Goal: Navigation & Orientation: Find specific page/section

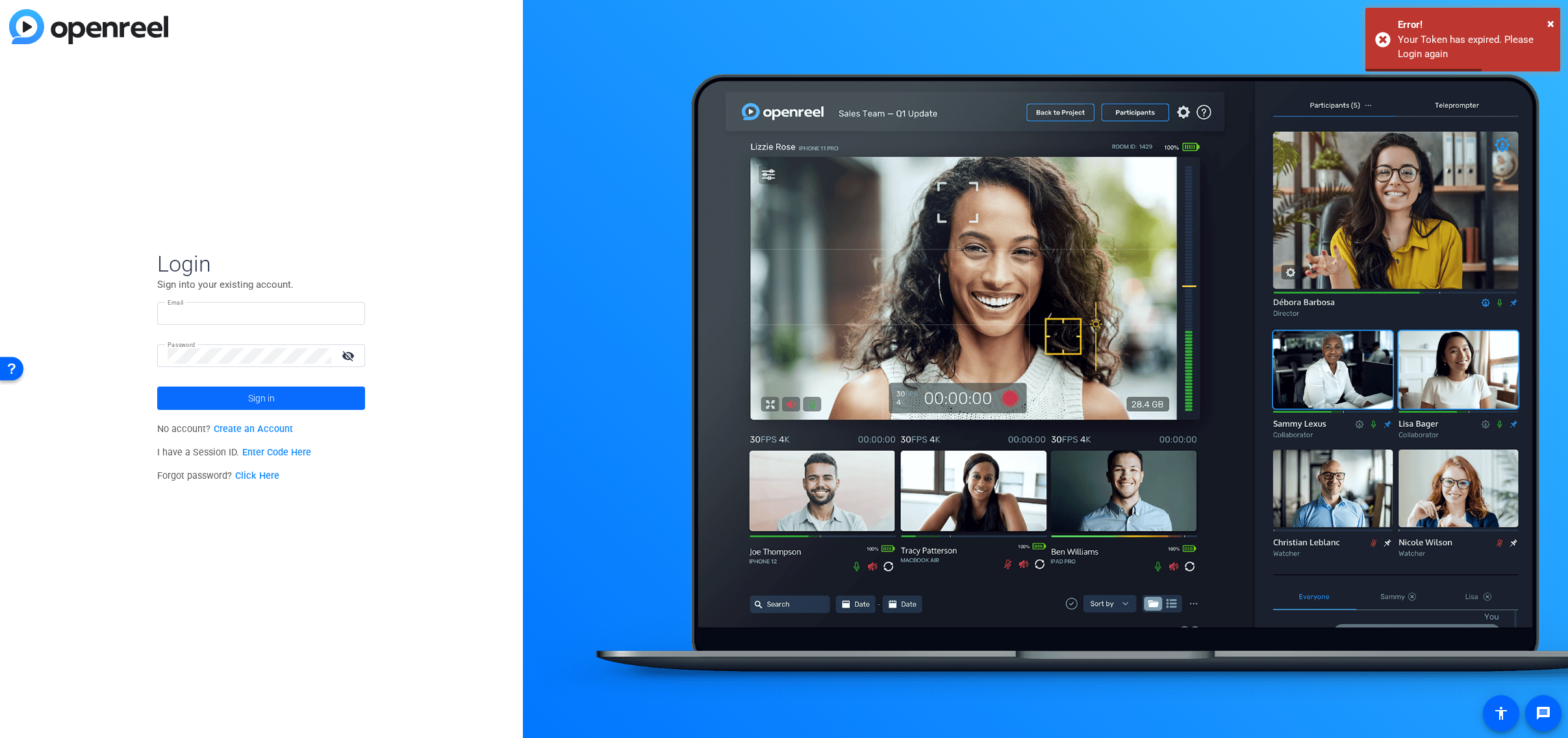
type input "[EMAIL_ADDRESS][DOMAIN_NAME]"
click at [267, 396] on span "Sign in" at bounding box center [261, 398] width 27 height 33
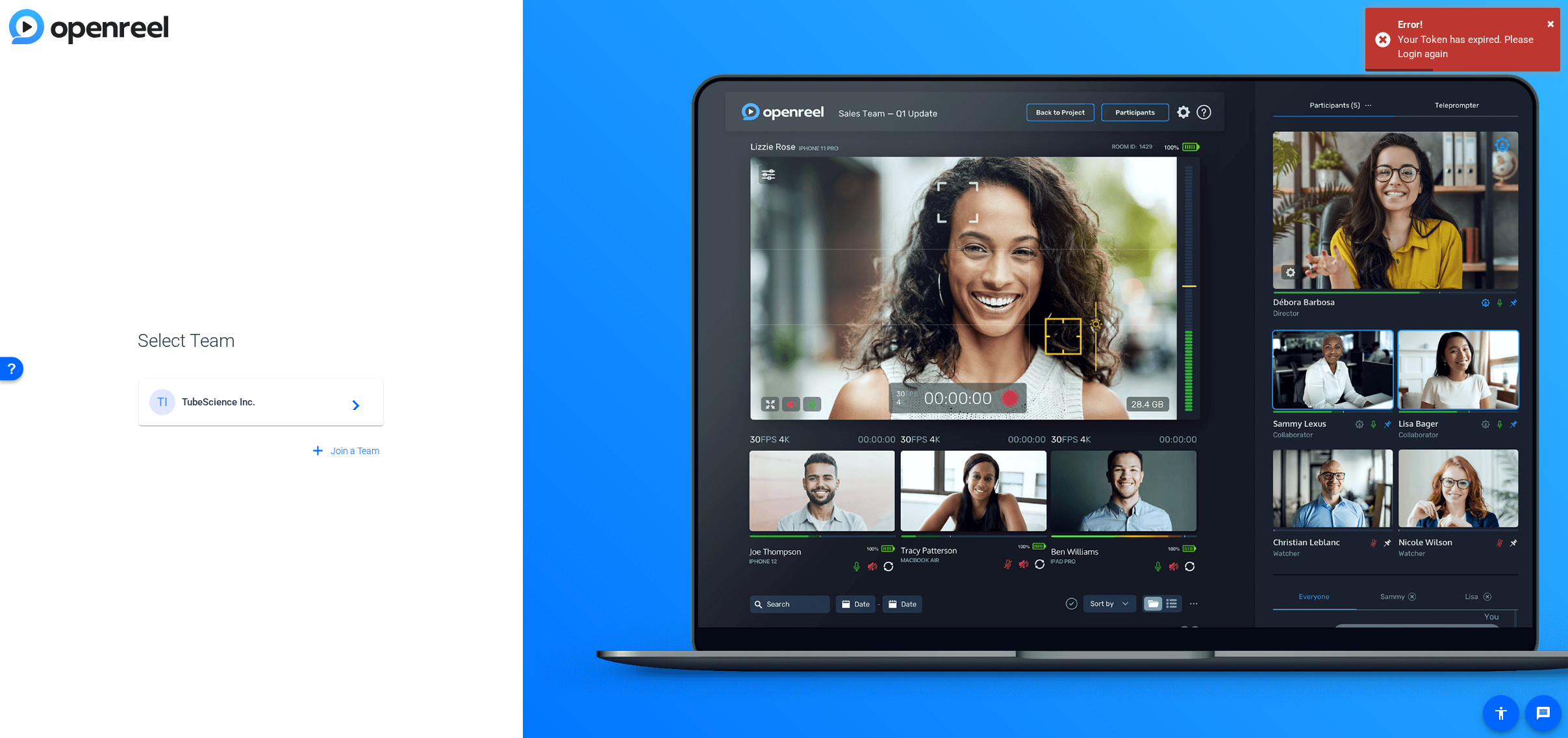
click at [351, 417] on mat-card-content "TI TubeScience Inc. navigate_next" at bounding box center [261, 402] width 244 height 47
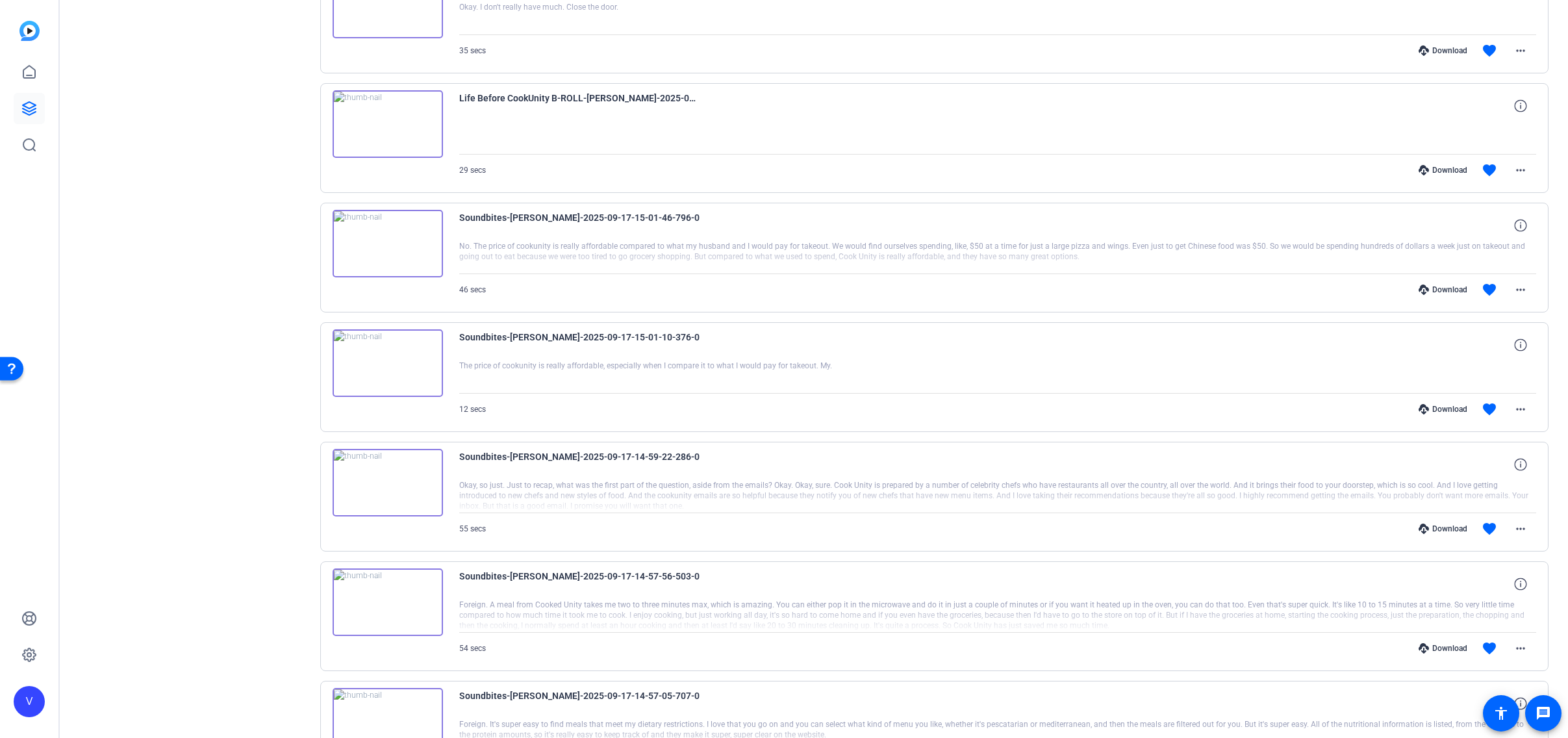
scroll to position [699, 0]
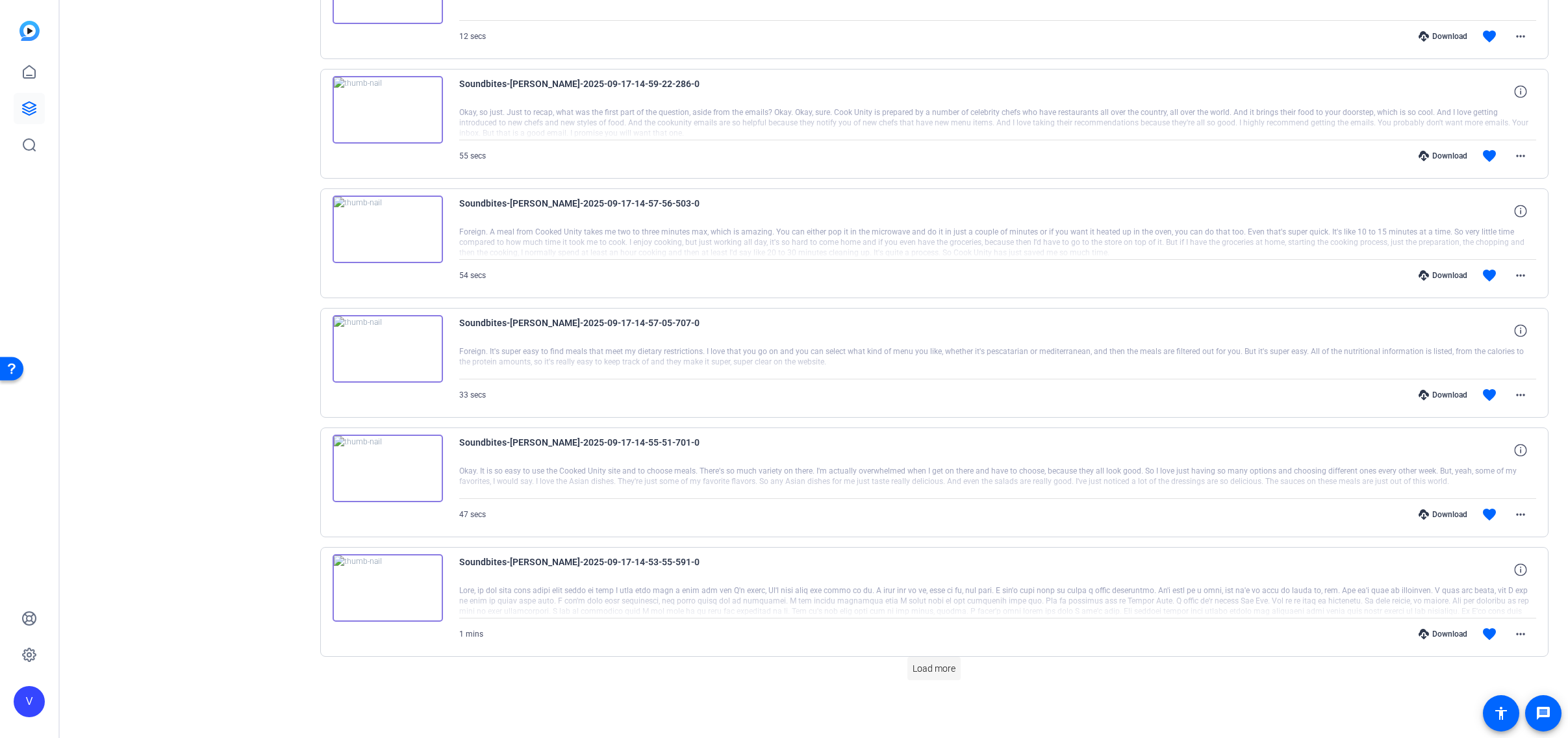
click at [947, 667] on span "Load more" at bounding box center [934, 669] width 43 height 14
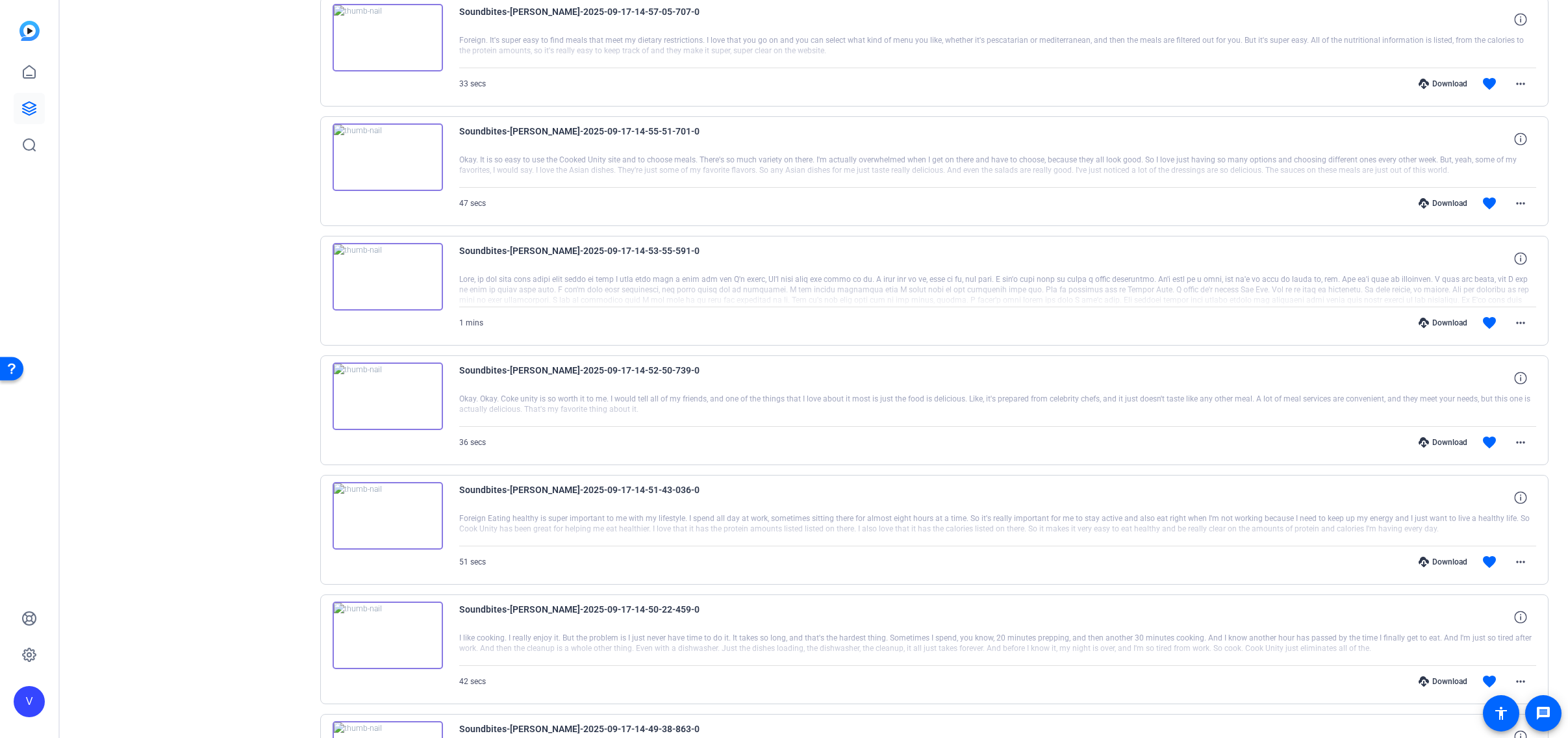
scroll to position [1894, 0]
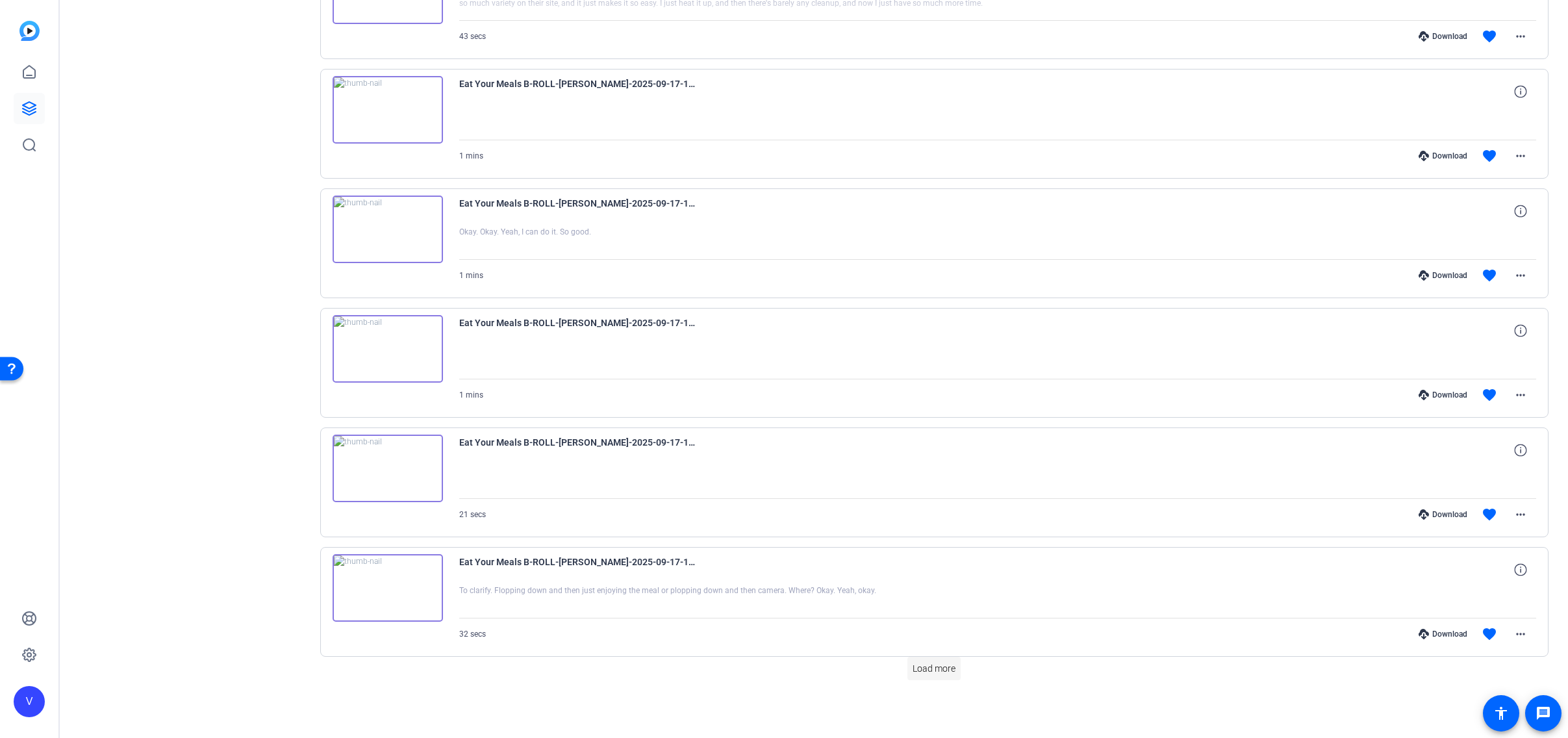
click at [939, 668] on span "Load more" at bounding box center [934, 669] width 43 height 14
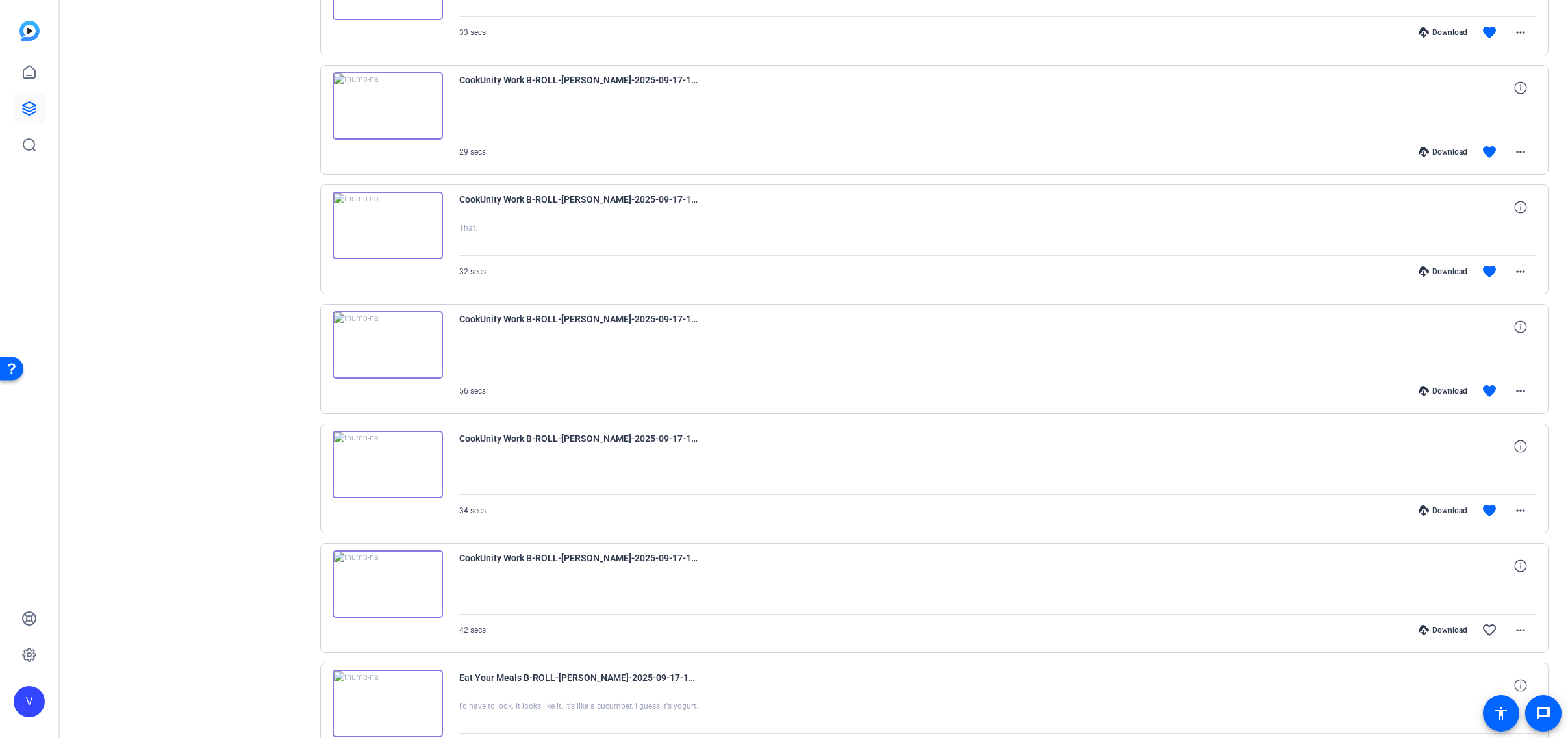
scroll to position [3090, 0]
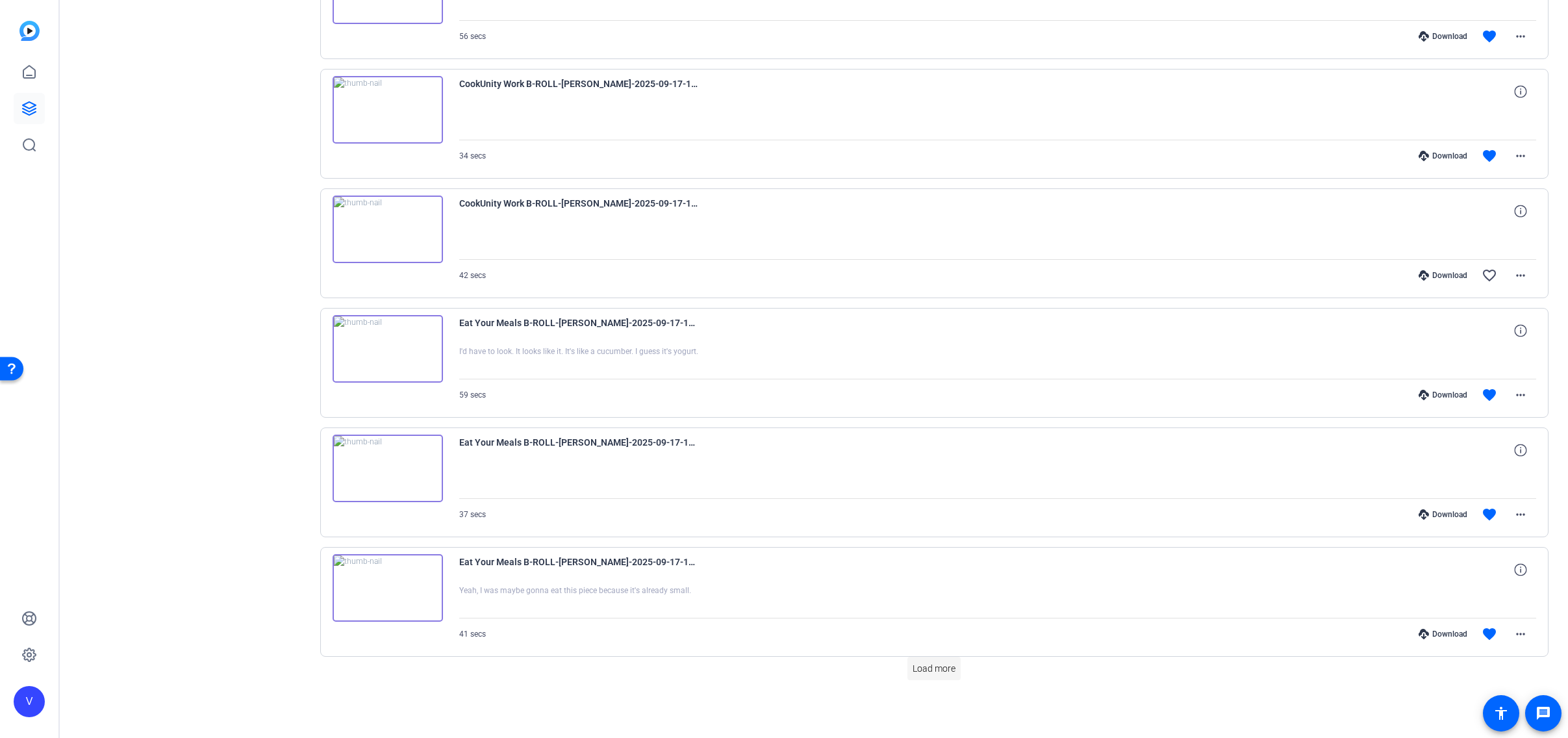
click at [939, 679] on span at bounding box center [934, 668] width 54 height 31
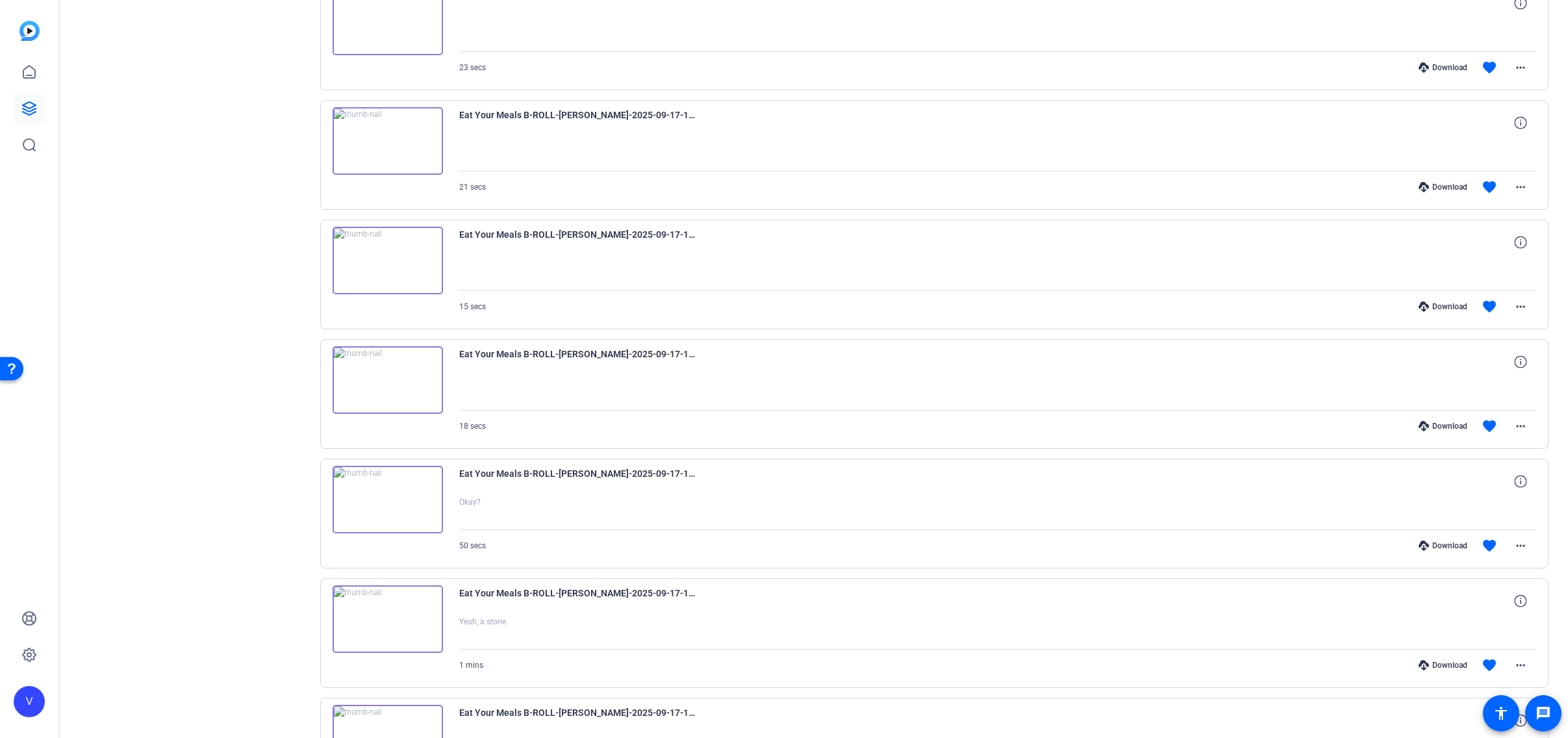
scroll to position [4285, 0]
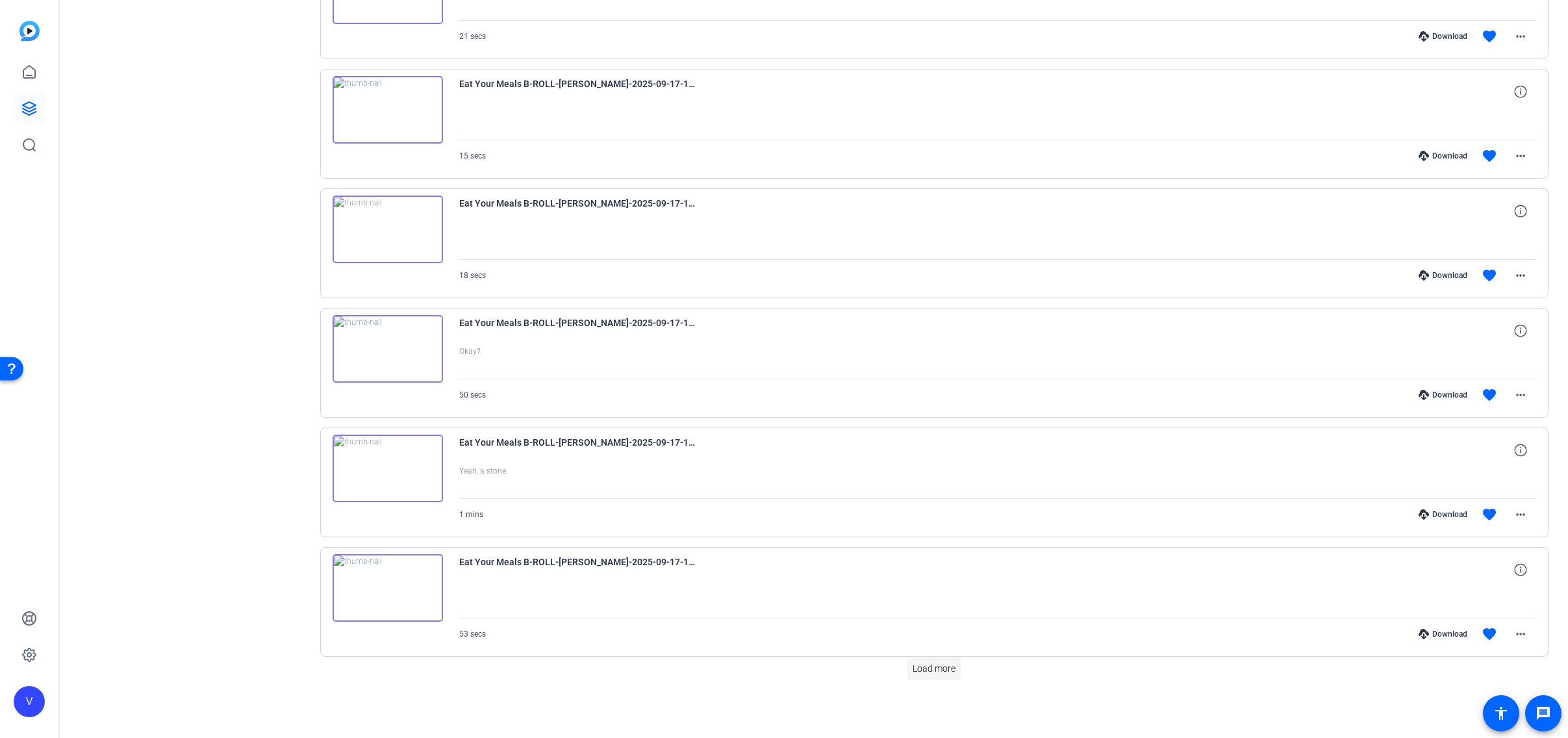
click at [942, 664] on span "Load more" at bounding box center [934, 669] width 43 height 14
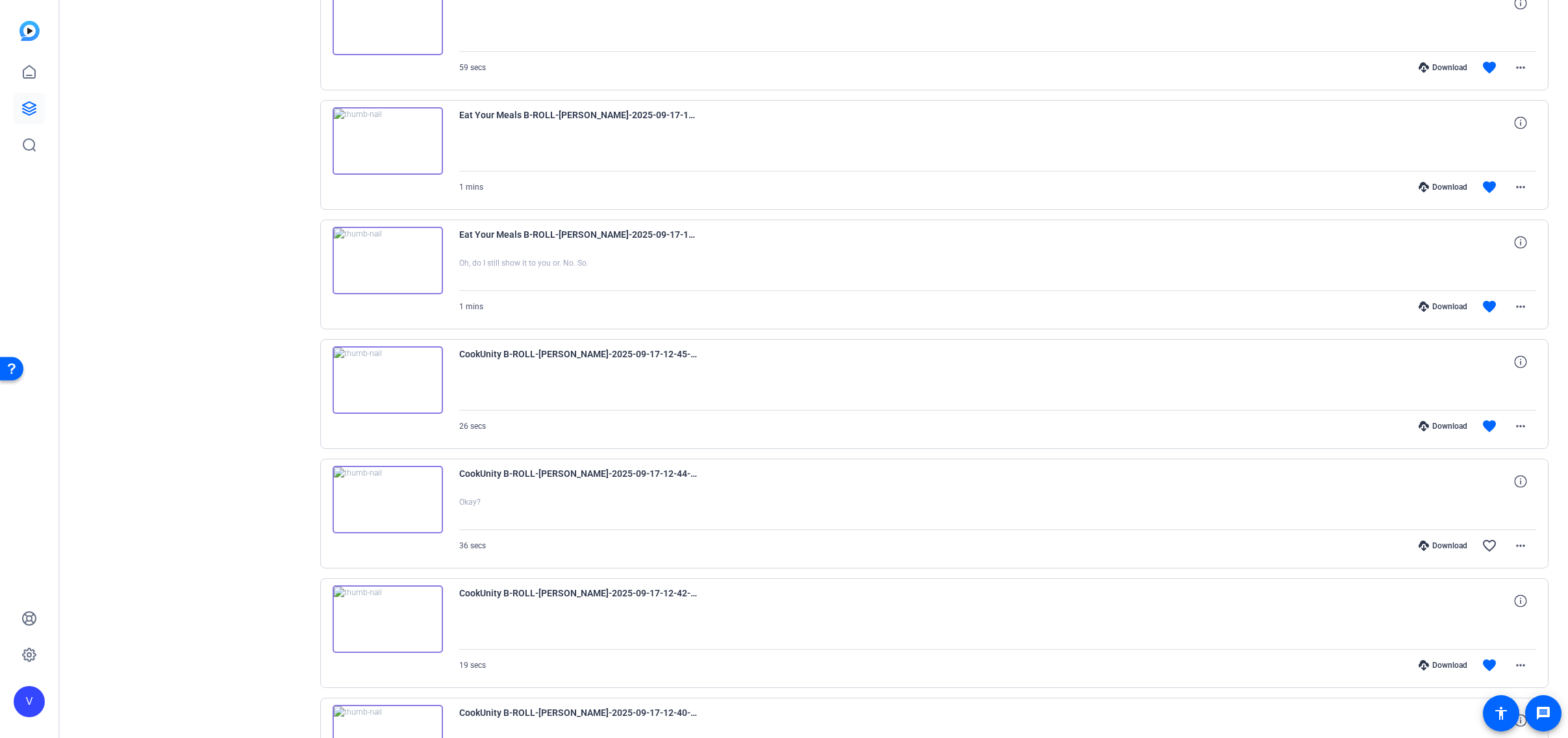
scroll to position [5481, 0]
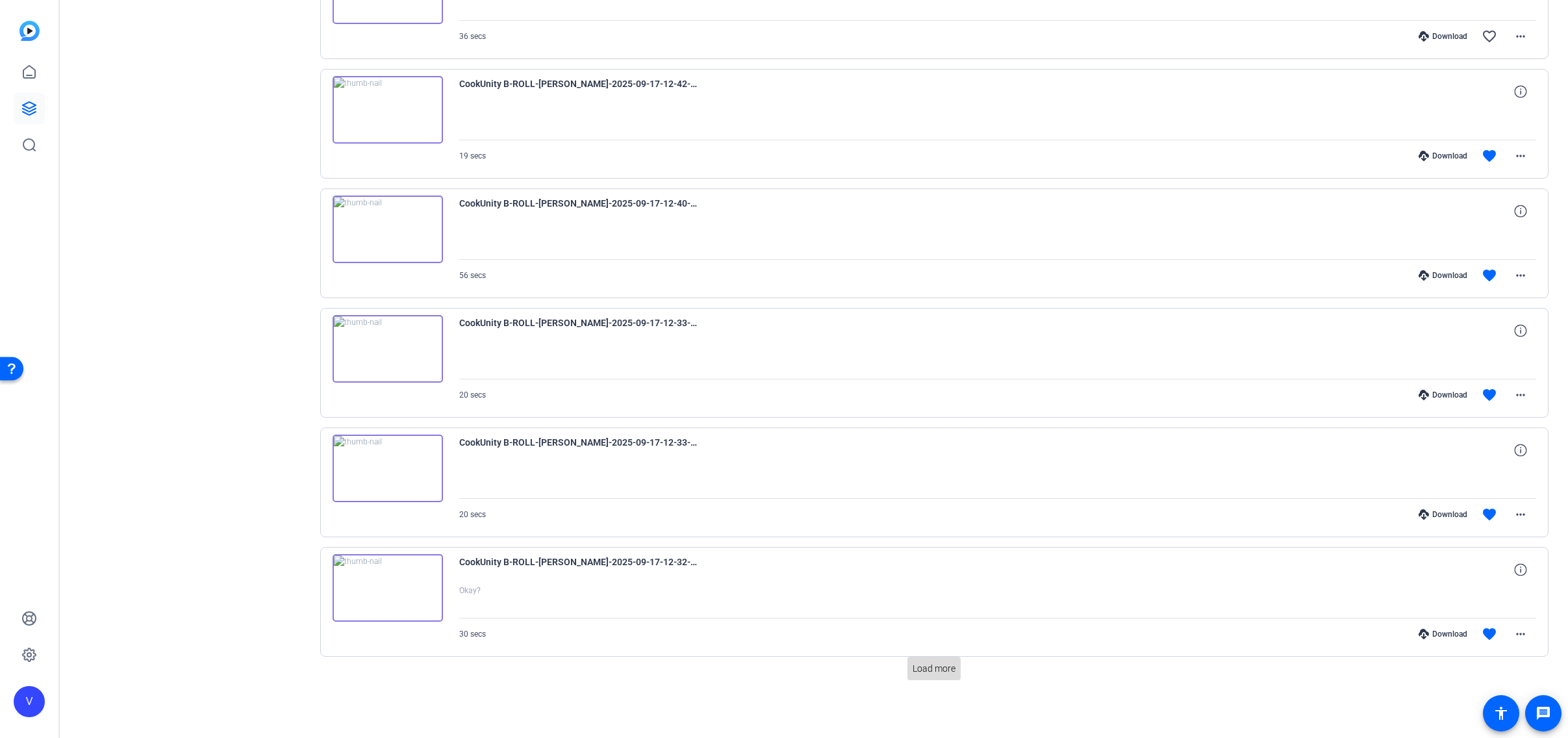
click at [940, 675] on span "Load more" at bounding box center [934, 669] width 43 height 14
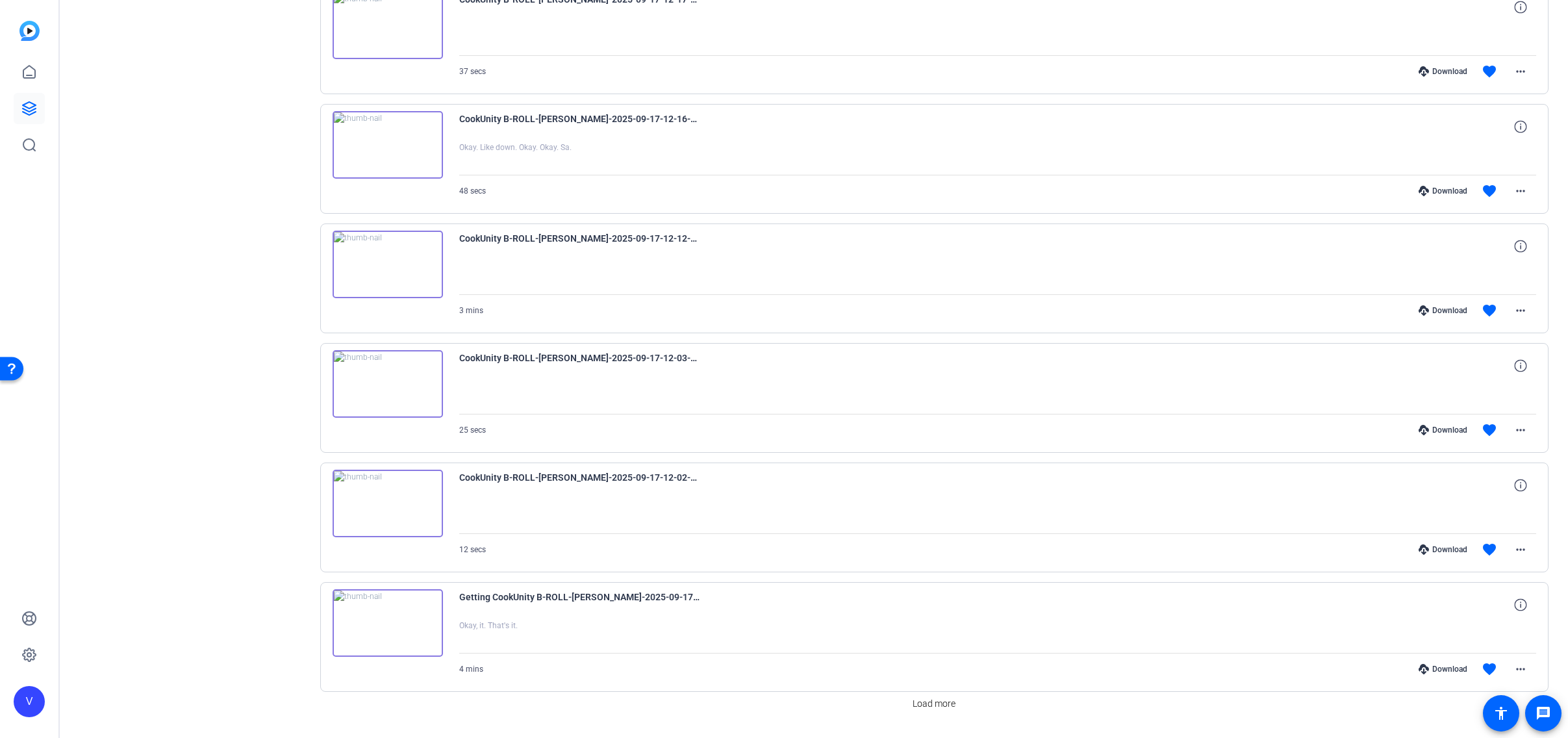
scroll to position [6676, 0]
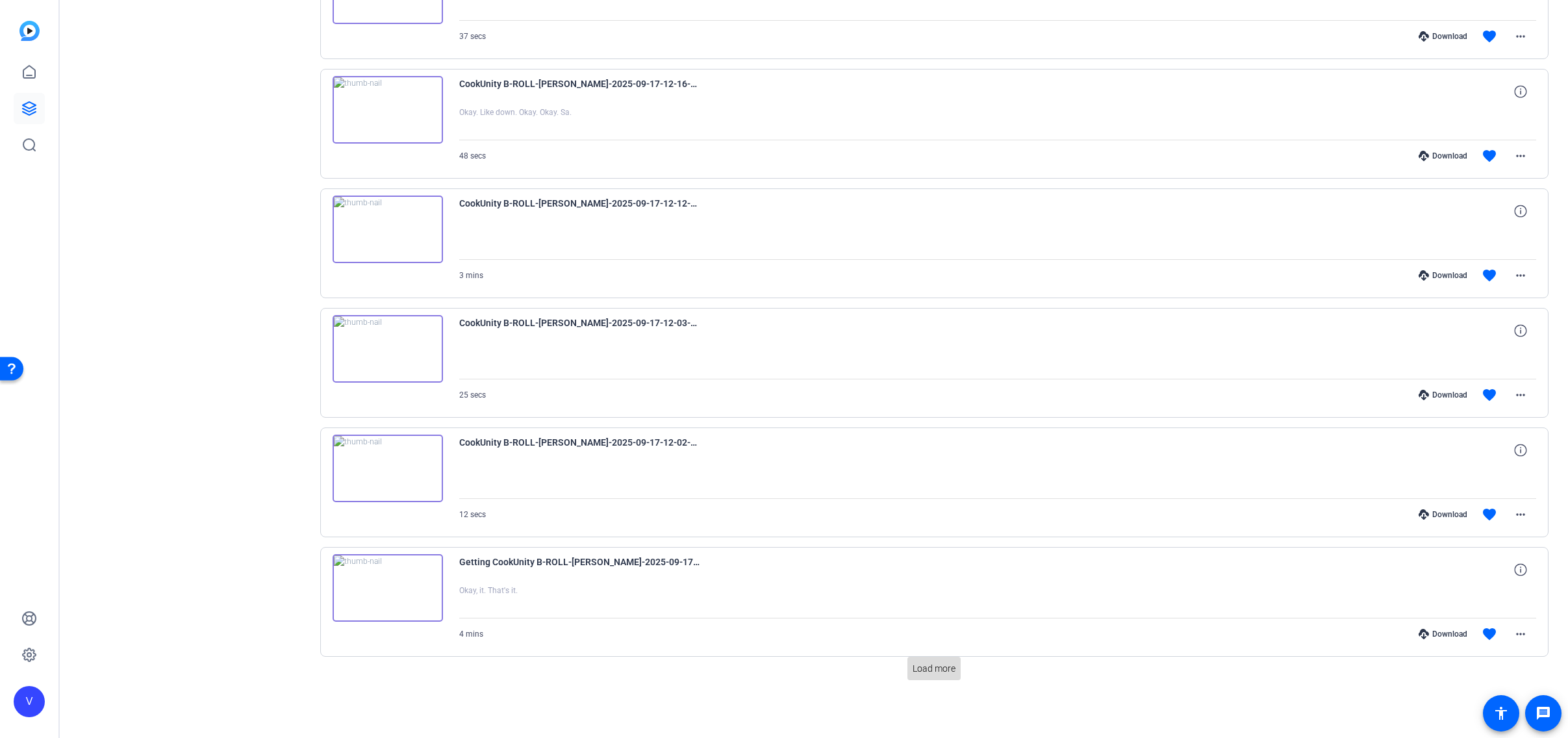
click at [927, 674] on span "Load more" at bounding box center [934, 669] width 43 height 14
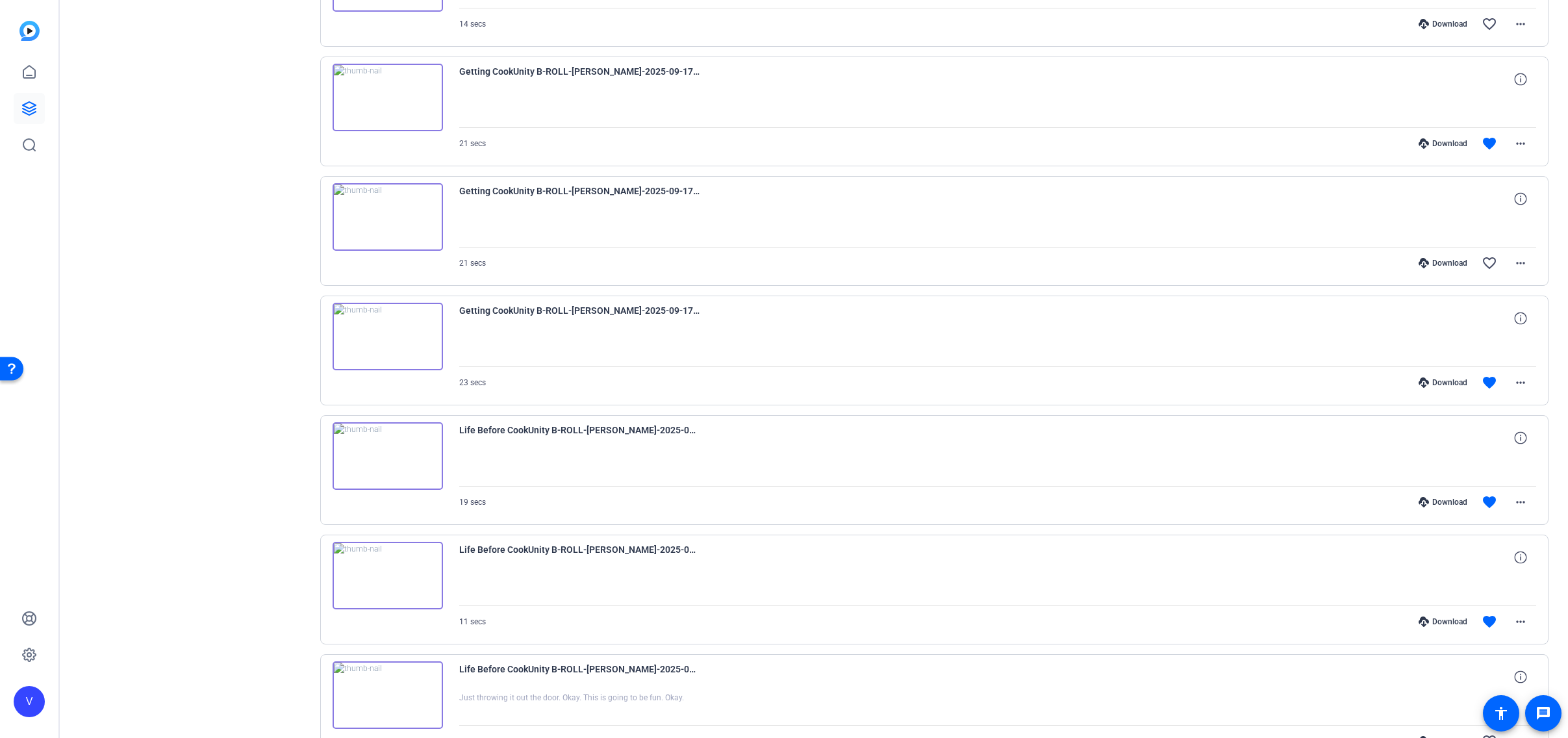
scroll to position [7609, 0]
